Goal: Transaction & Acquisition: Book appointment/travel/reservation

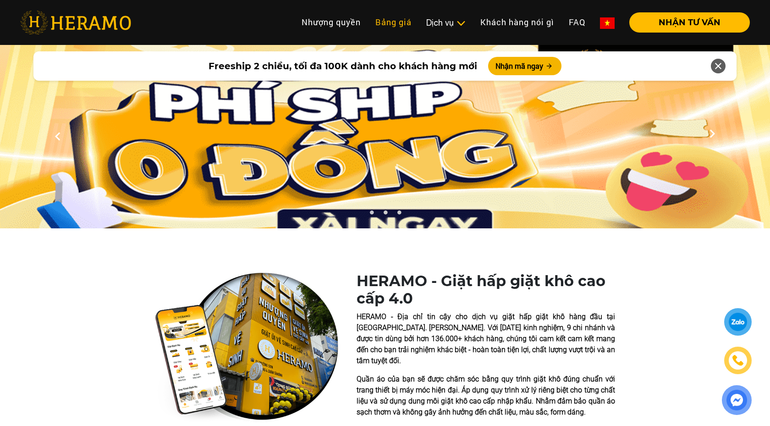
click at [398, 25] on link "Bảng giá" at bounding box center [393, 22] width 51 height 20
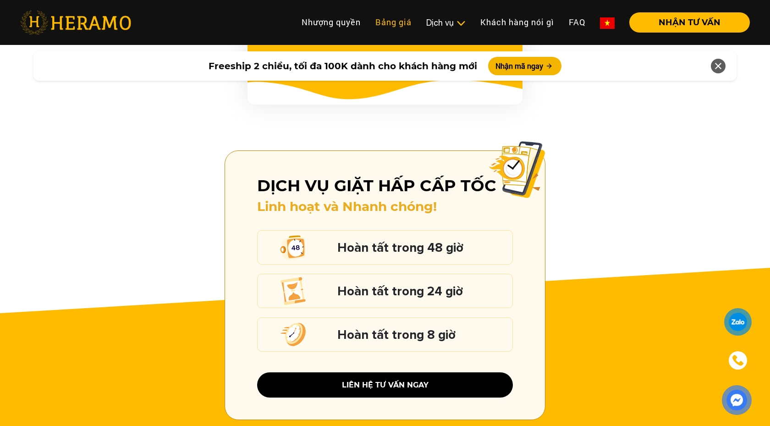
scroll to position [901, 0]
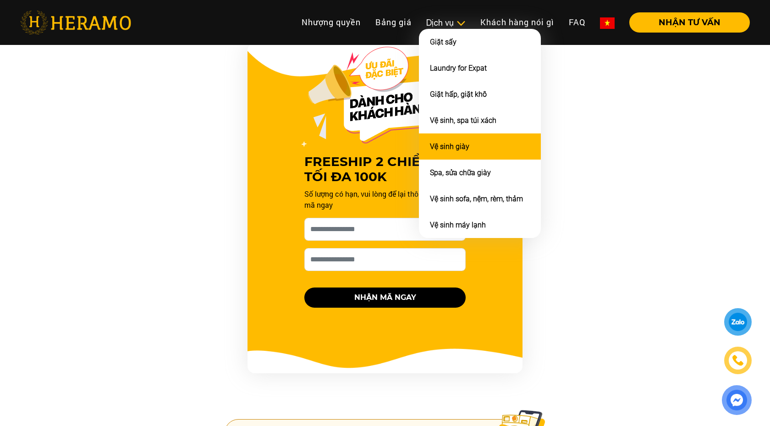
click at [441, 146] on link "Vệ sinh giày" at bounding box center [449, 146] width 39 height 9
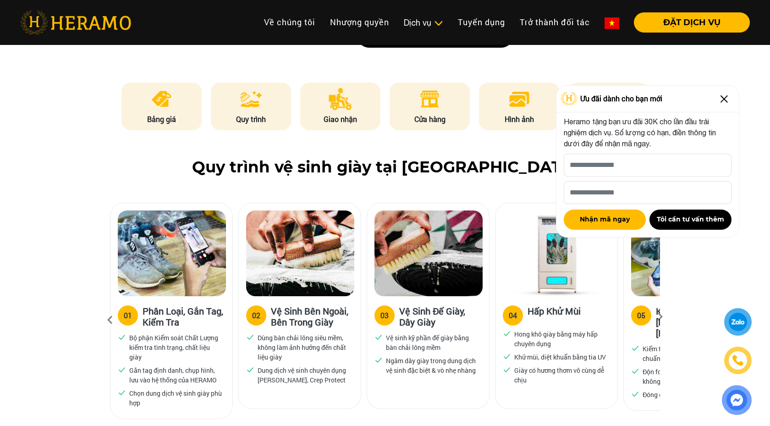
scroll to position [580, 0]
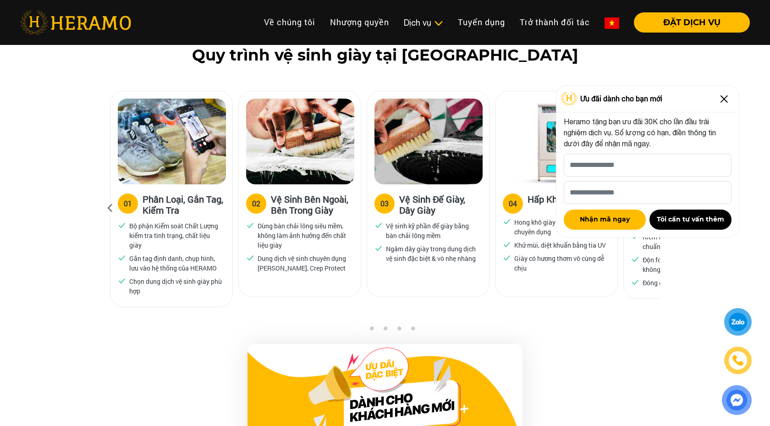
click at [728, 99] on img at bounding box center [724, 99] width 15 height 15
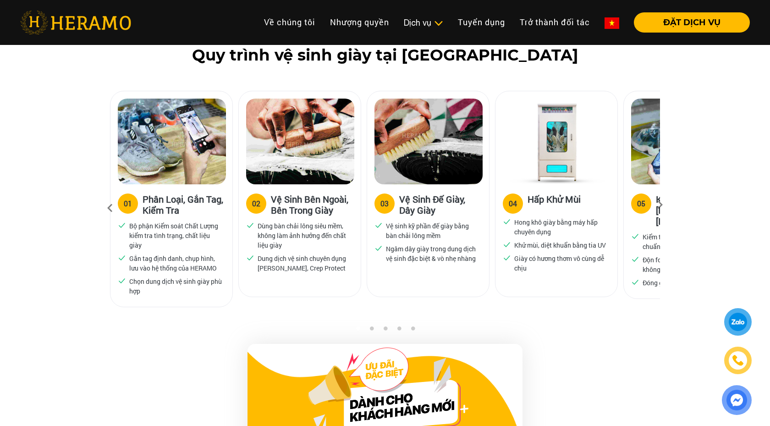
click at [658, 205] on icon at bounding box center [660, 208] width 16 height 6
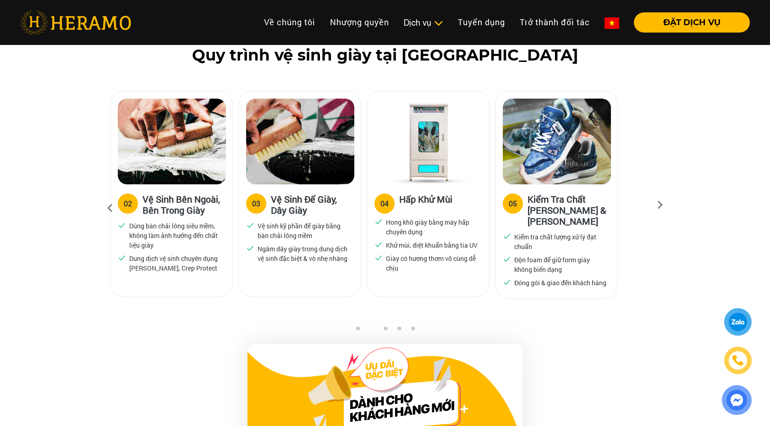
click at [658, 205] on icon at bounding box center [660, 208] width 16 height 6
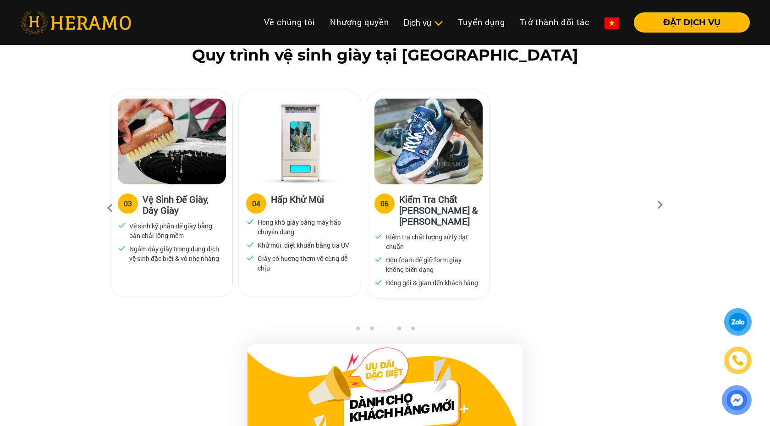
click at [658, 205] on icon at bounding box center [660, 208] width 16 height 6
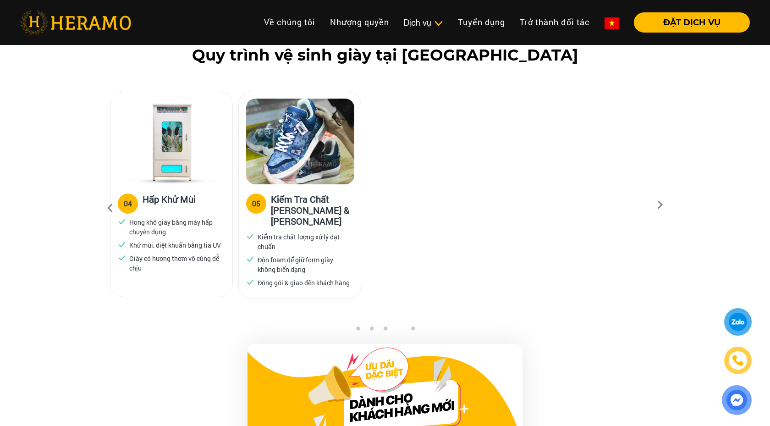
click at [658, 205] on icon at bounding box center [660, 208] width 16 height 6
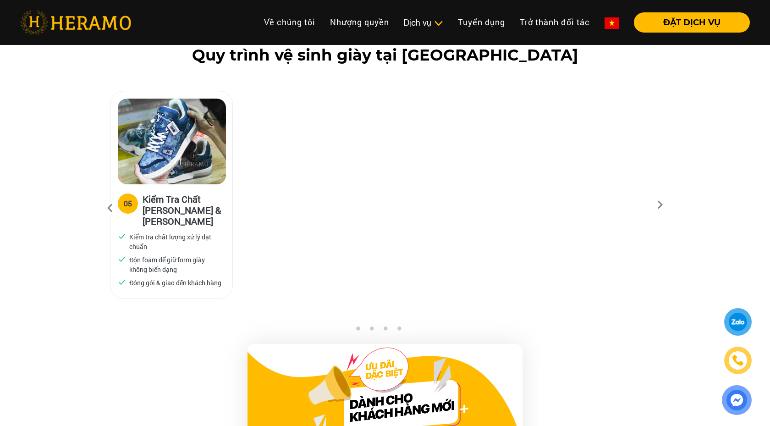
click at [372, 329] on button "2" at bounding box center [371, 330] width 9 height 9
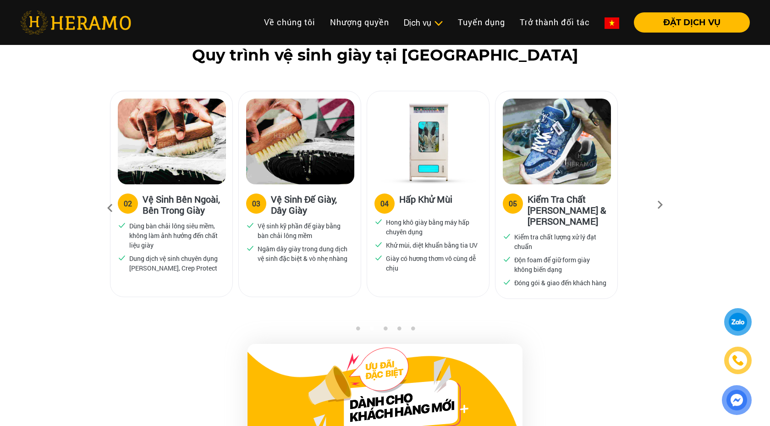
scroll to position [561, 0]
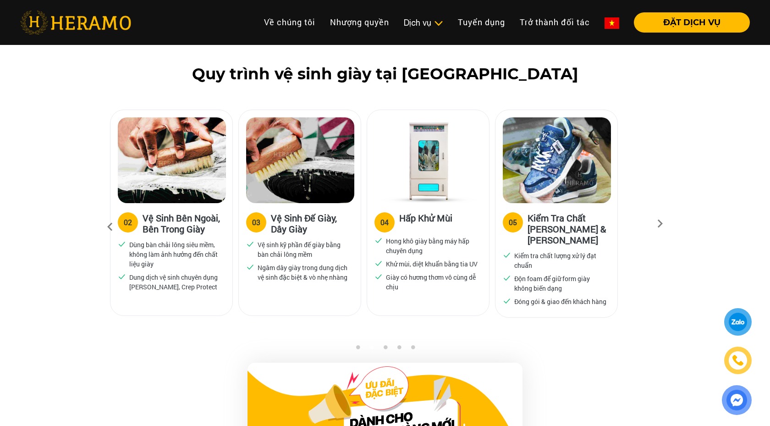
click at [744, 322] on div at bounding box center [737, 321] width 17 height 17
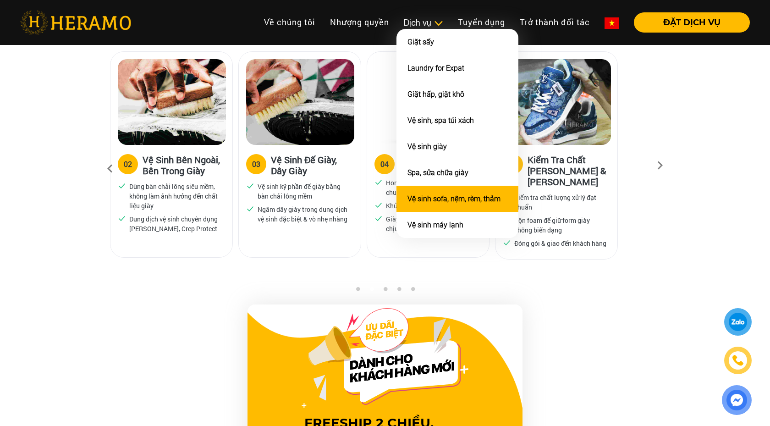
scroll to position [621, 0]
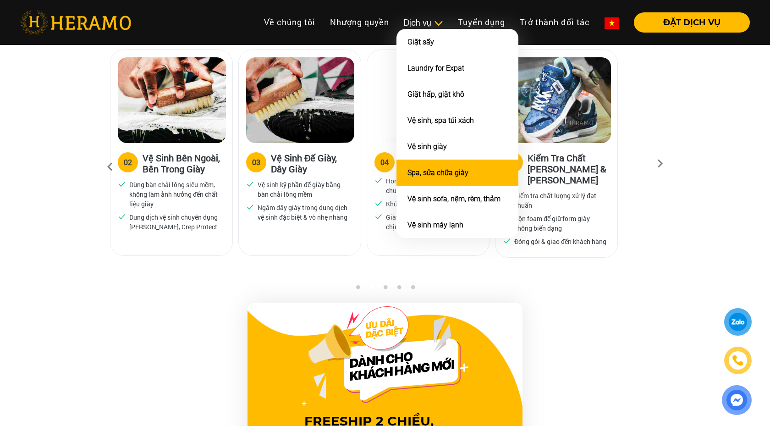
click at [448, 168] on link "Spa, sửa chữa giày" at bounding box center [437, 172] width 61 height 9
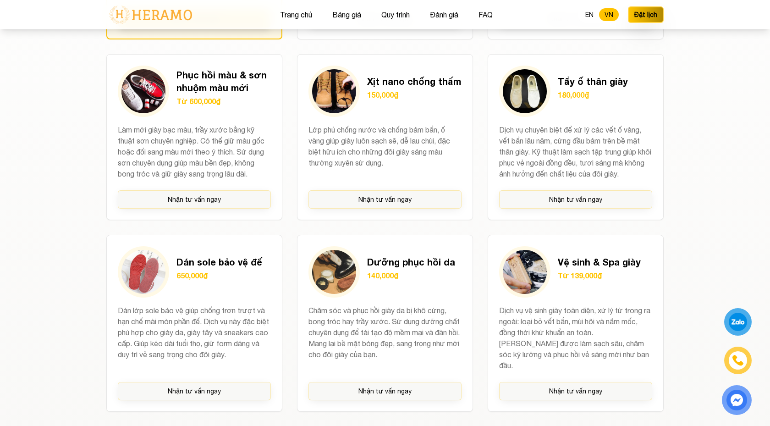
scroll to position [928, 0]
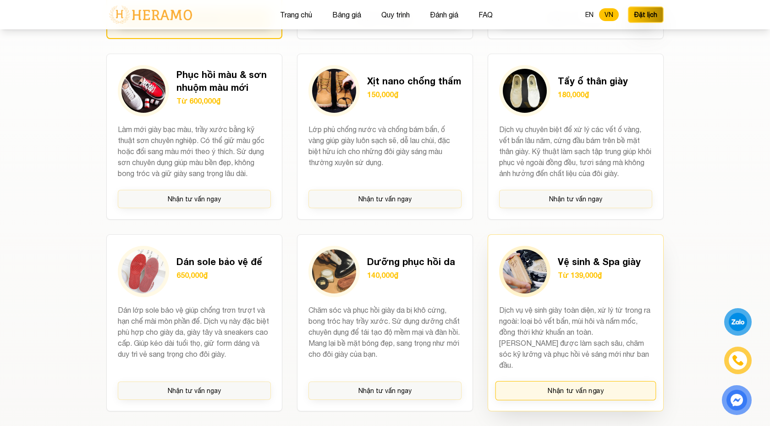
click at [540, 381] on button "Nhận tư vấn ngay" at bounding box center [575, 390] width 161 height 19
